Goal: Task Accomplishment & Management: Manage account settings

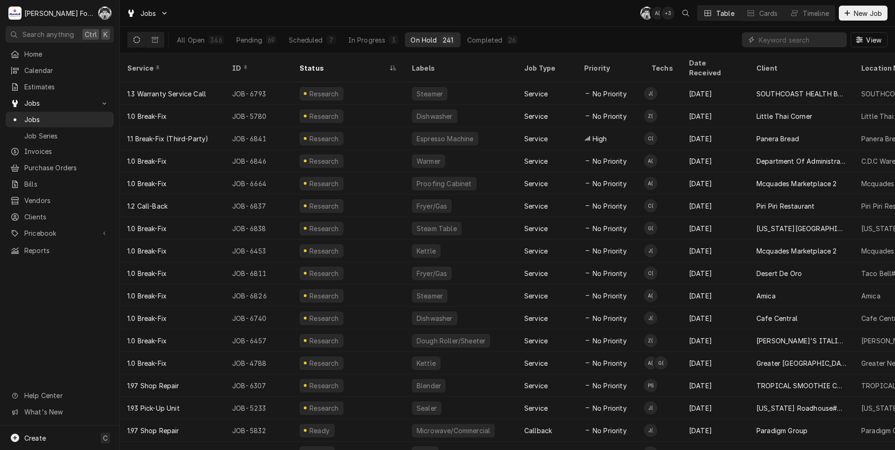
click at [793, 40] on input "Dynamic Content Wrapper" at bounding box center [800, 39] width 83 height 15
type input "6731"
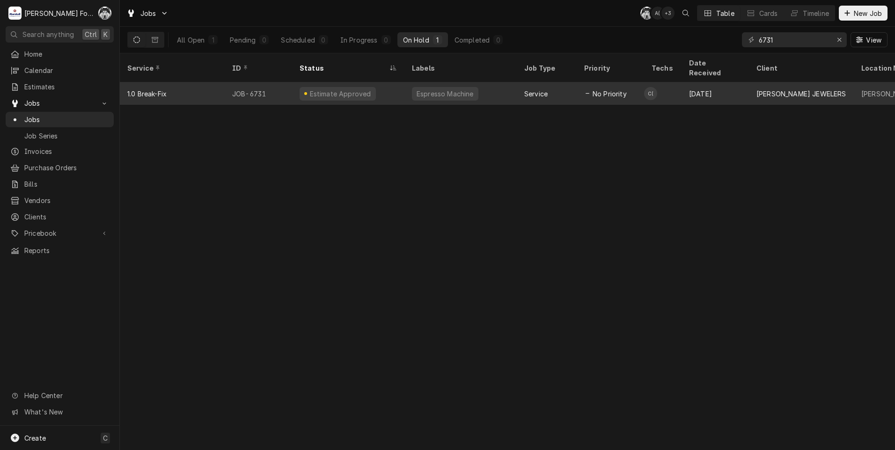
click at [325, 87] on div "Estimate Approved" at bounding box center [338, 94] width 76 height 14
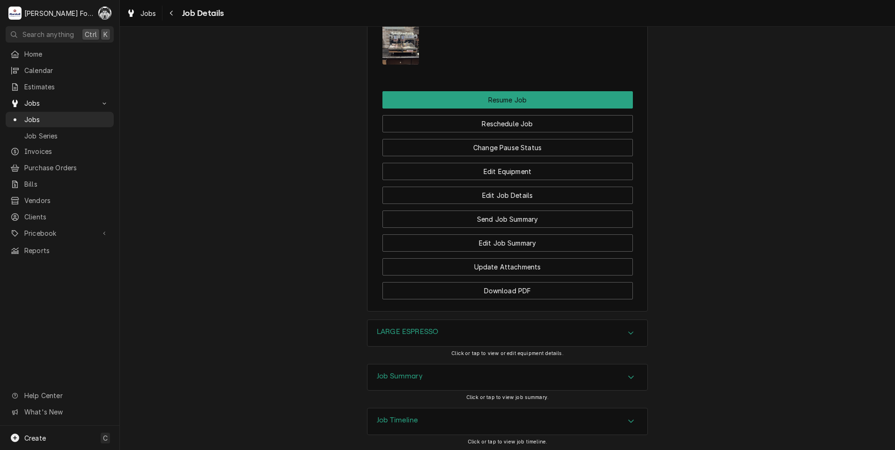
scroll to position [1035, 0]
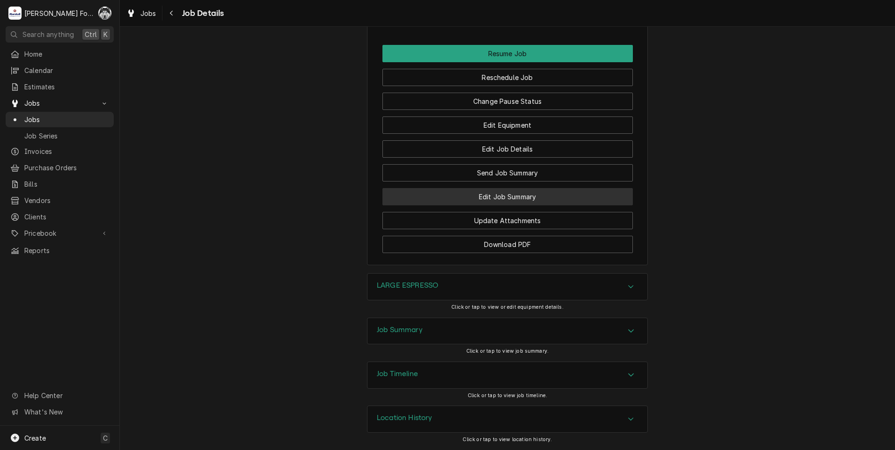
click at [502, 191] on button "Edit Job Summary" at bounding box center [507, 196] width 250 height 17
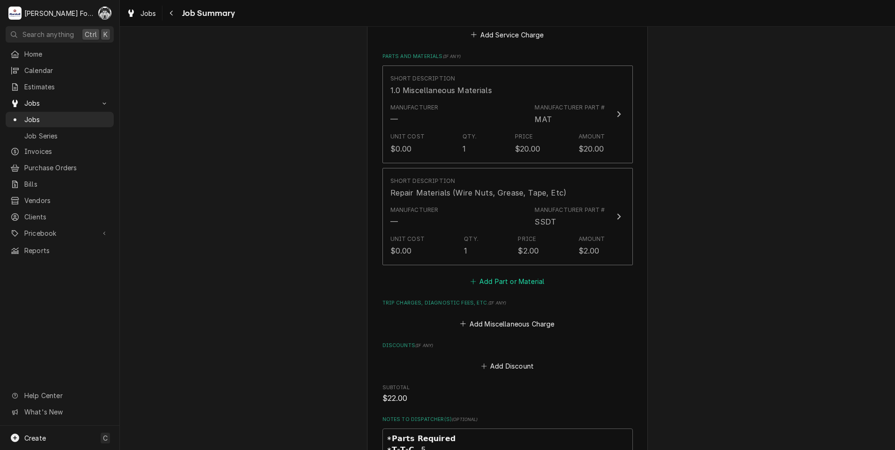
scroll to position [655, 0]
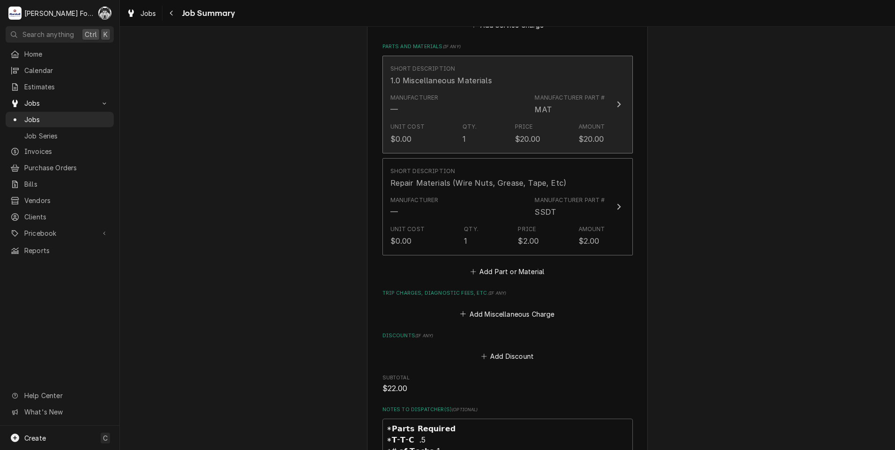
click at [500, 94] on div "Manufacturer — Manufacturer Part # MAT" at bounding box center [497, 104] width 215 height 29
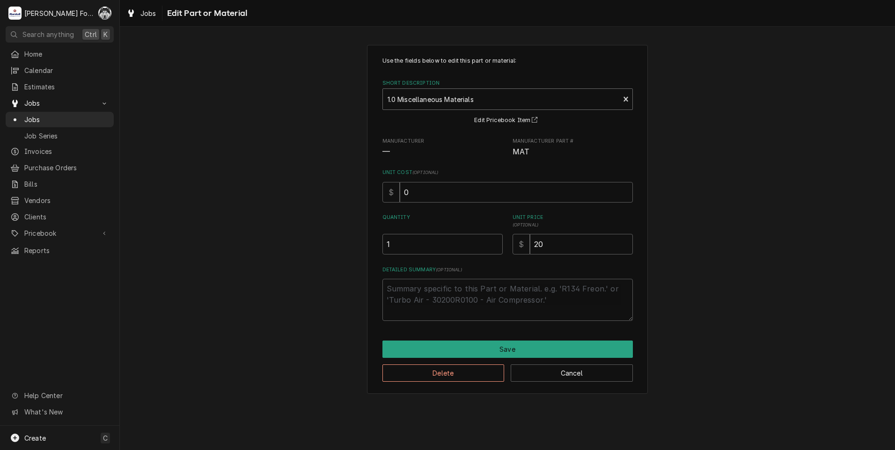
type textarea "x"
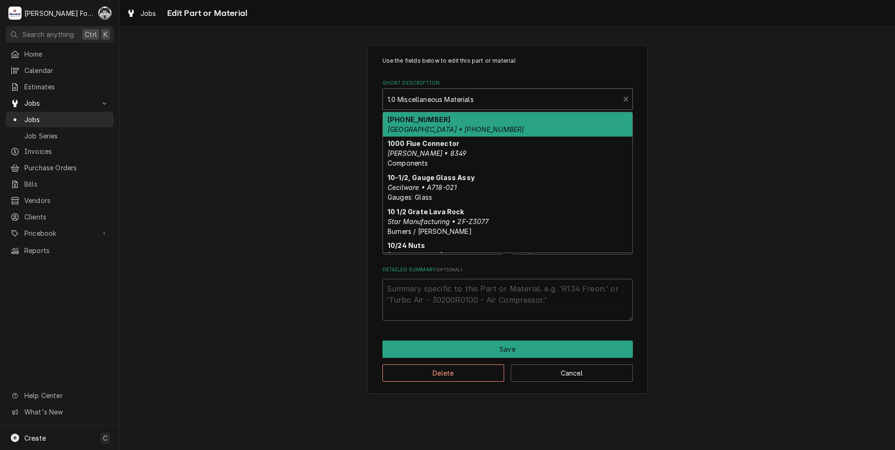
click at [461, 100] on div "Short Description" at bounding box center [500, 99] width 227 height 17
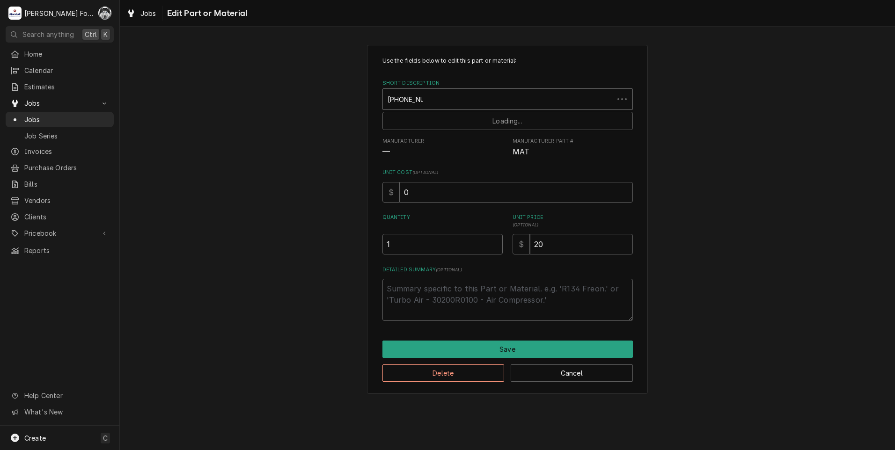
type input "401-261-010"
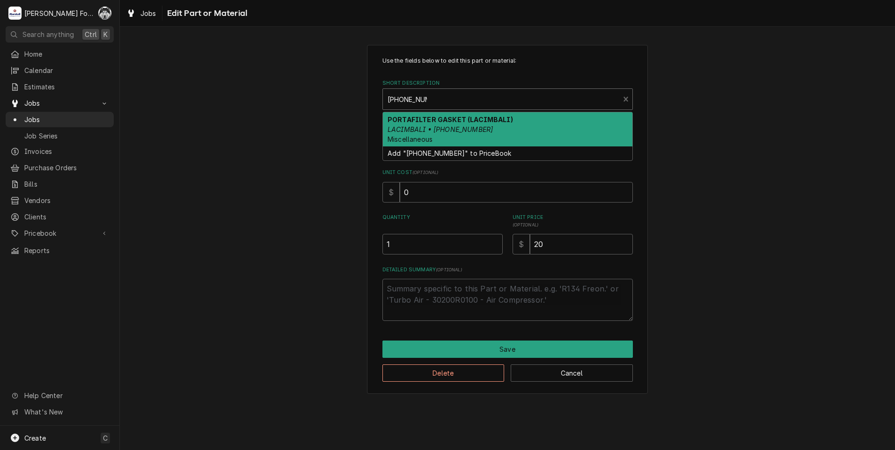
click at [438, 127] on em "LACIMBALI • 401-261-010" at bounding box center [439, 129] width 105 height 8
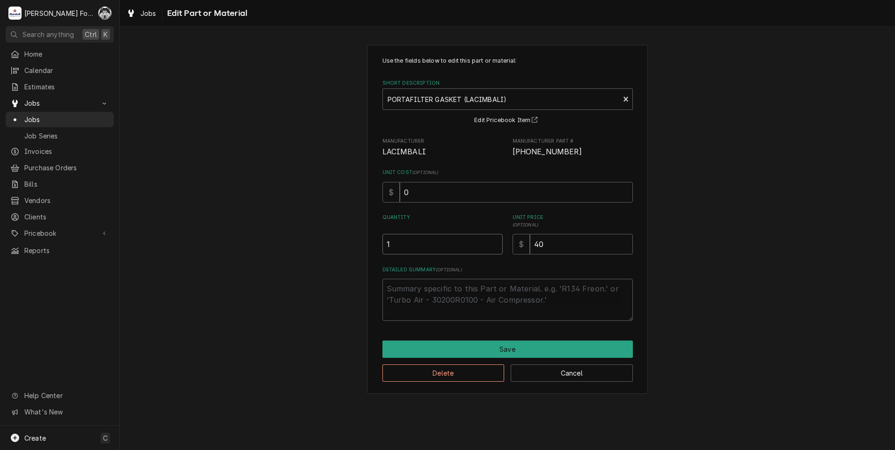
type textarea "x"
type input "1.5"
click at [491, 242] on input "1.5" at bounding box center [442, 244] width 120 height 21
type textarea "x"
type input "2"
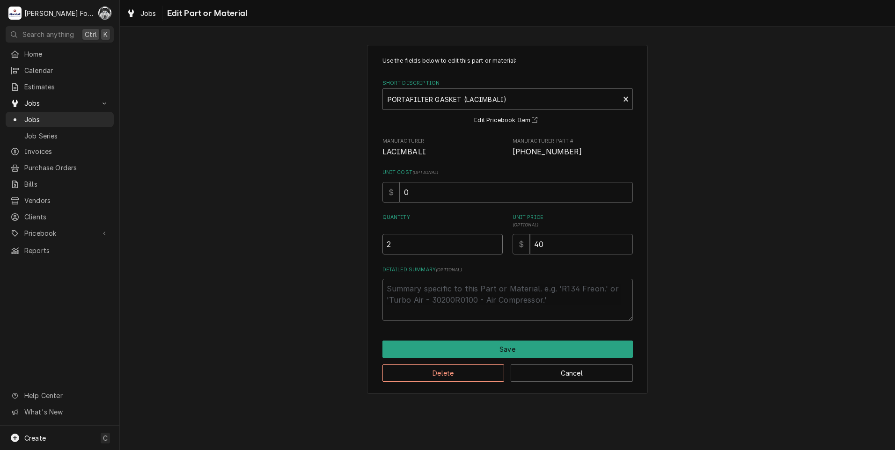
click at [495, 241] on input "2" at bounding box center [442, 244] width 120 height 21
drag, startPoint x: 548, startPoint y: 248, endPoint x: 387, endPoint y: 272, distance: 163.1
click at [394, 273] on div "Use the fields below to edit this part or material: Short Description PORTAFILT…" at bounding box center [507, 189] width 250 height 264
type textarea "x"
type input "2"
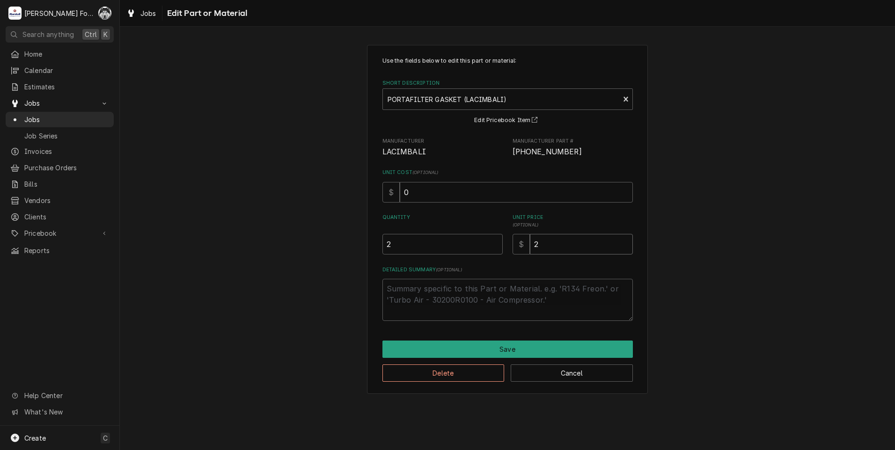
type textarea "x"
type input "20"
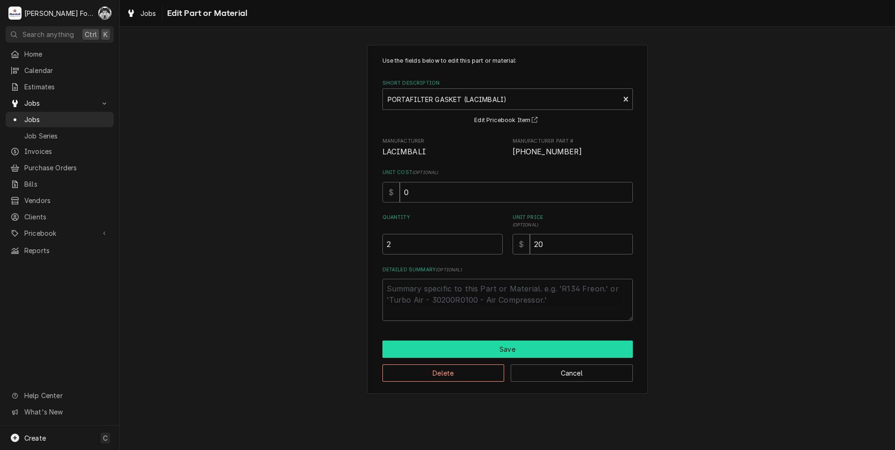
click at [498, 344] on button "Save" at bounding box center [507, 349] width 250 height 17
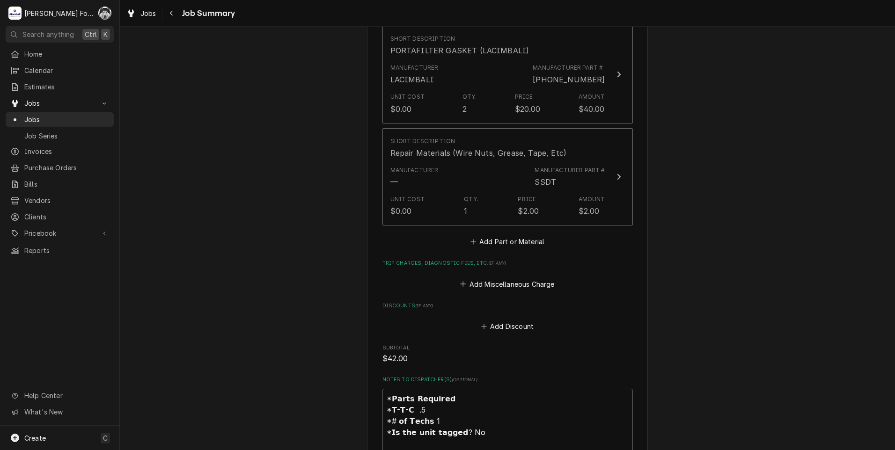
scroll to position [933, 0]
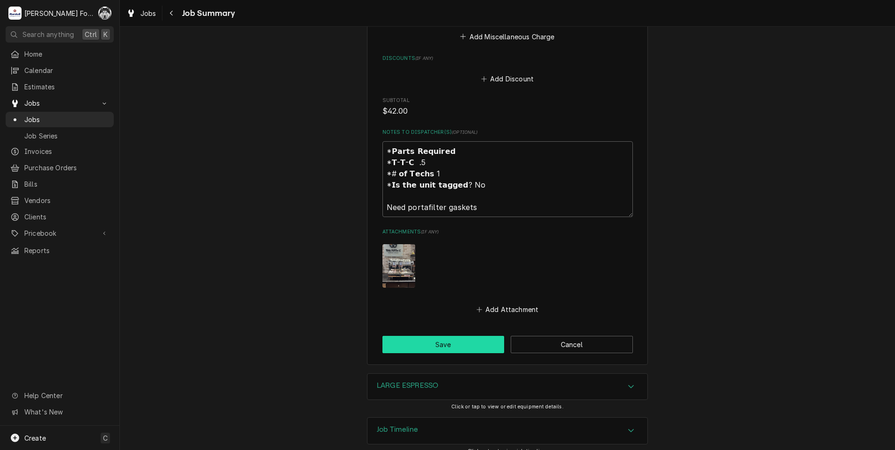
click at [437, 336] on button "Save" at bounding box center [443, 344] width 122 height 17
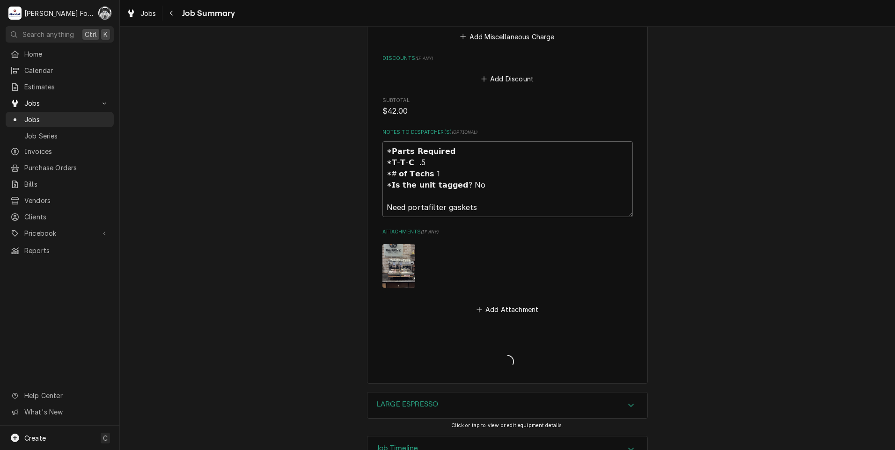
type textarea "x"
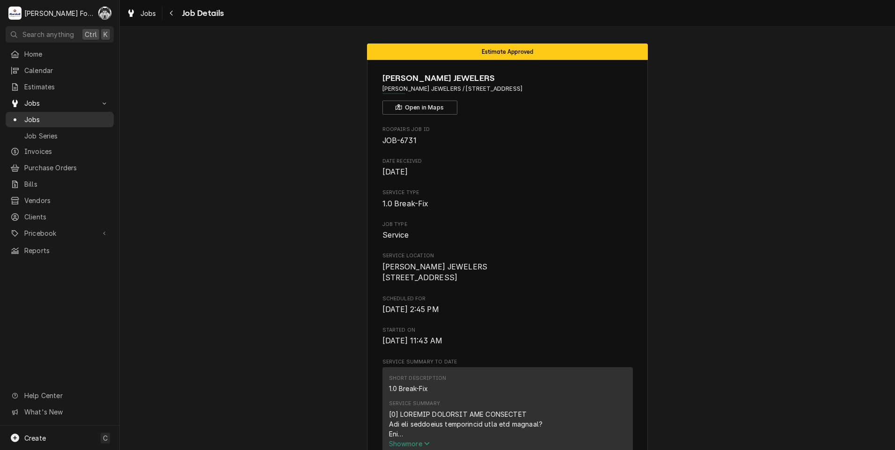
click at [32, 116] on span "Jobs" at bounding box center [66, 120] width 85 height 10
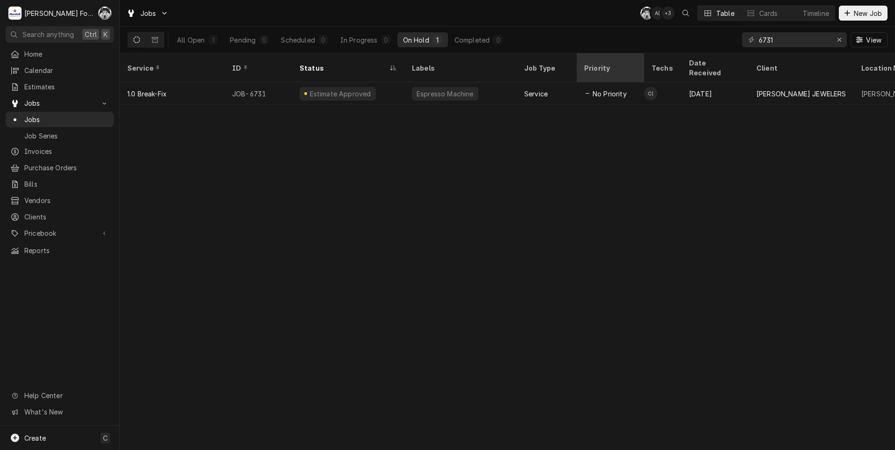
click at [627, 65] on div "Jobs C( A( + 3 Table Cards Timeline New Job All Open 1 Pending 0 Scheduled 0 In…" at bounding box center [507, 225] width 775 height 450
type input "5458"
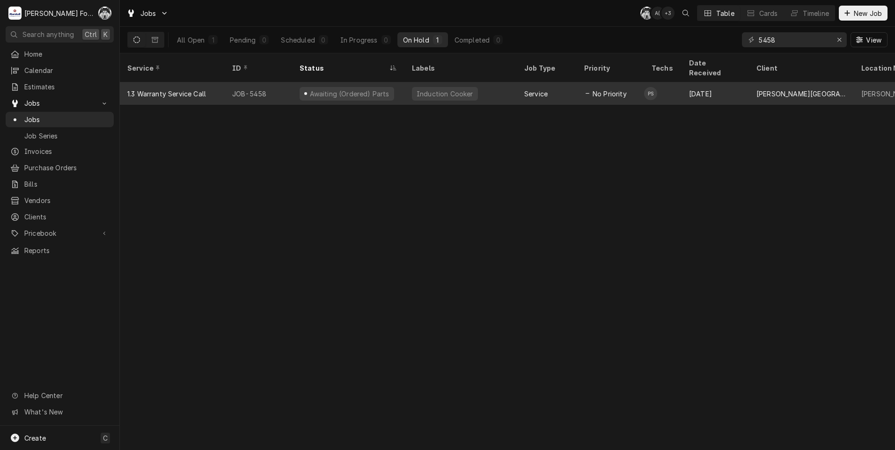
click at [395, 83] on div "Awaiting (Ordered) Parts" at bounding box center [348, 93] width 112 height 22
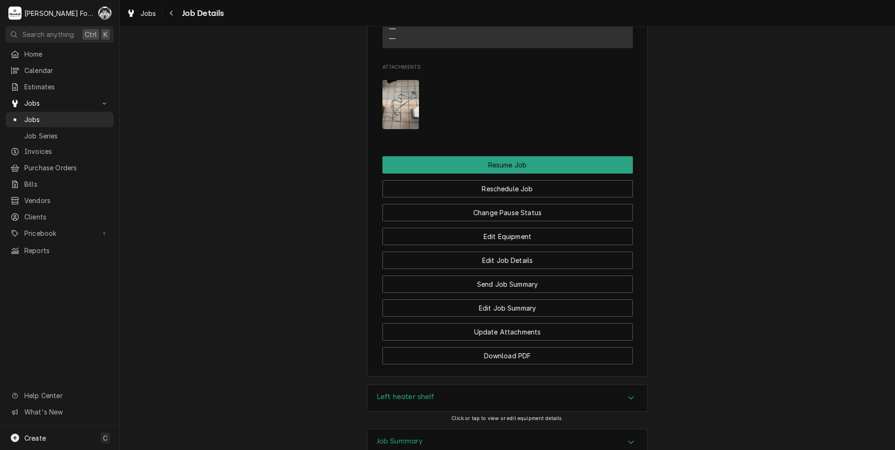
scroll to position [1393, 0]
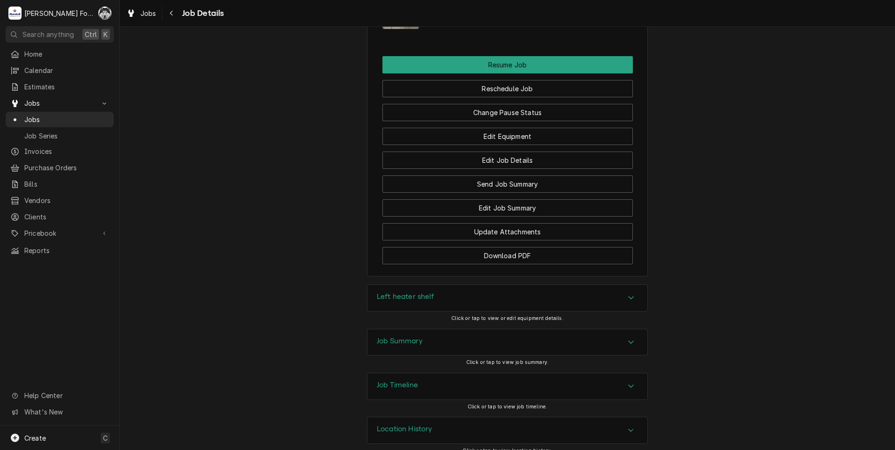
click at [431, 285] on div "Left heater shelf" at bounding box center [507, 298] width 280 height 26
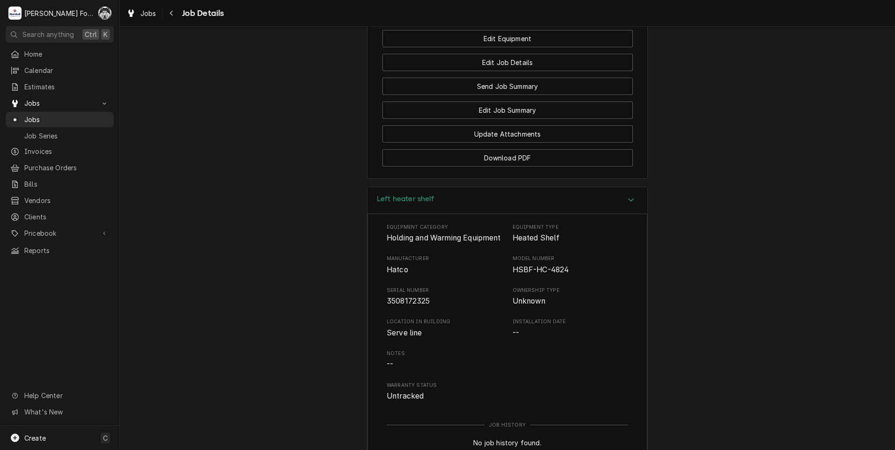
scroll to position [1672, 0]
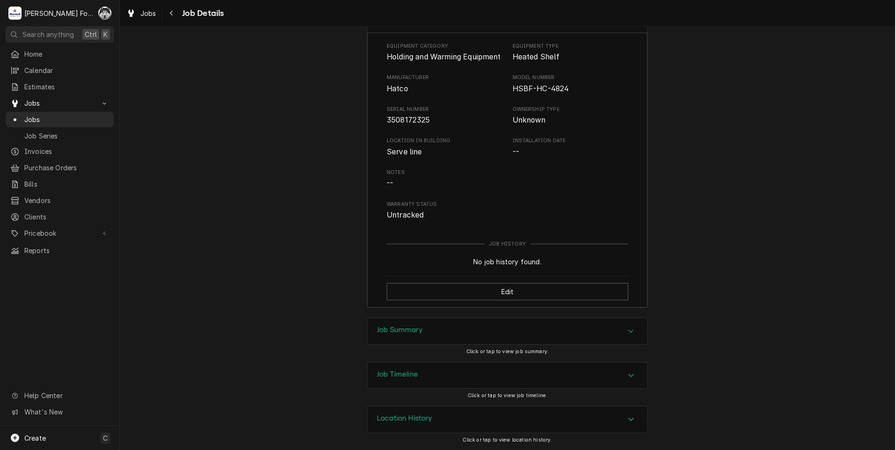
click at [465, 336] on div "Job Summary" at bounding box center [507, 331] width 280 height 26
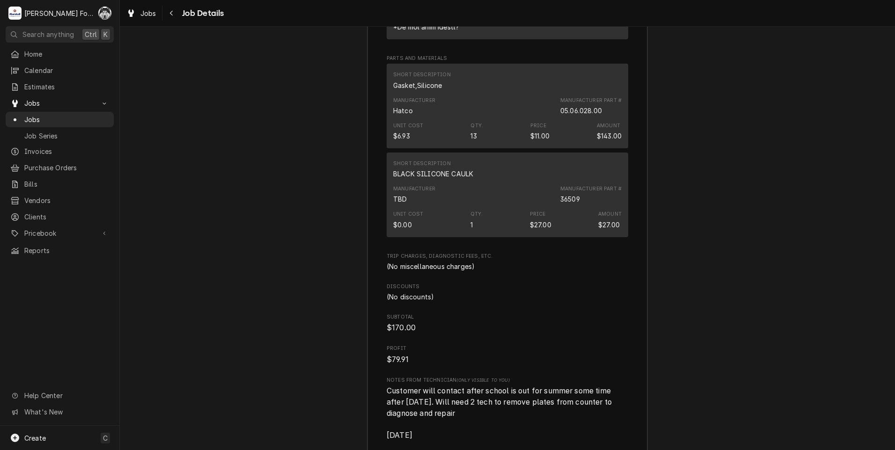
scroll to position [2795, 0]
